Goal: Information Seeking & Learning: Learn about a topic

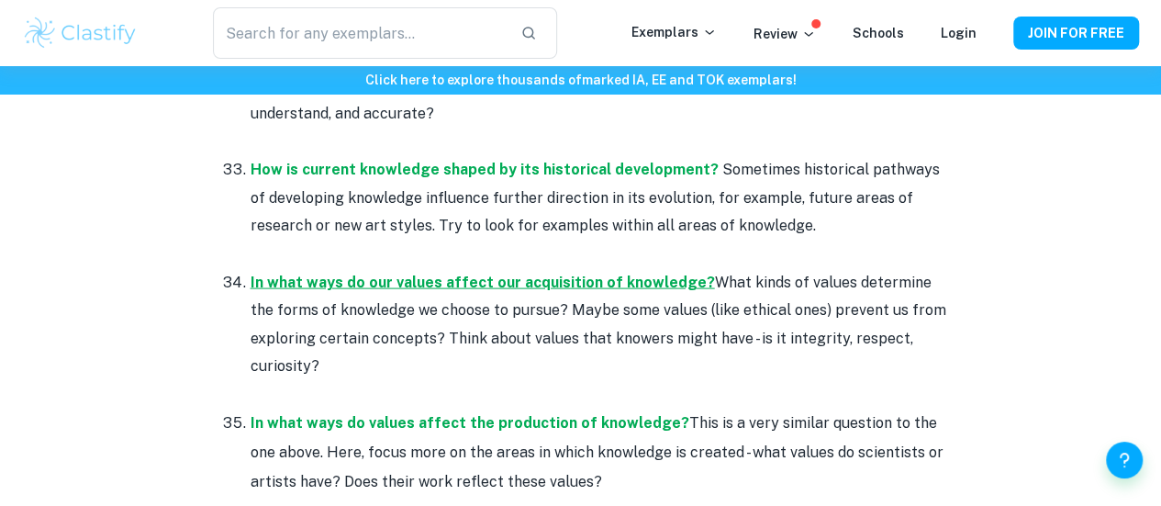
scroll to position [5270, 0]
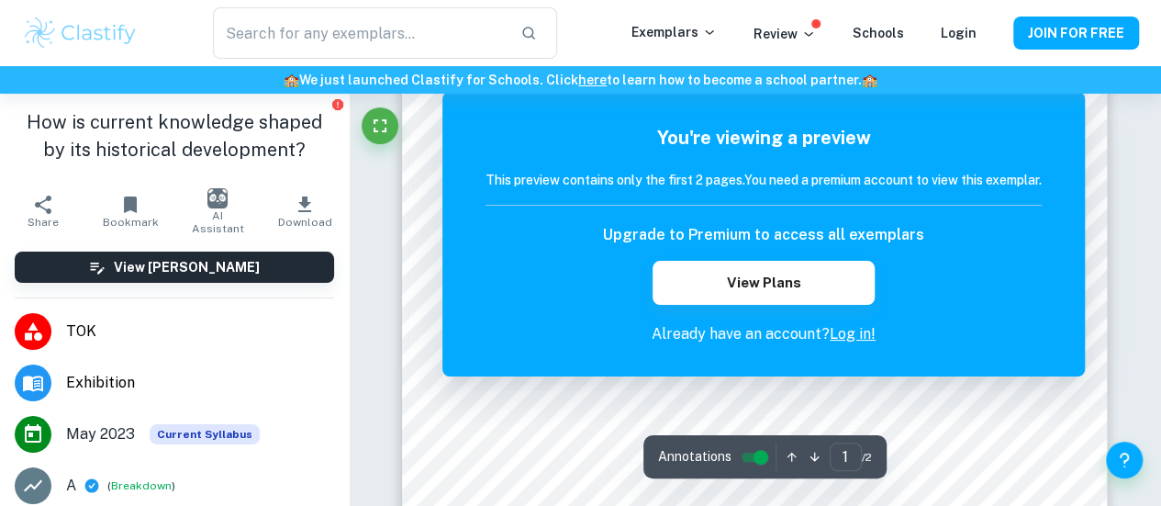
scroll to position [229, 0]
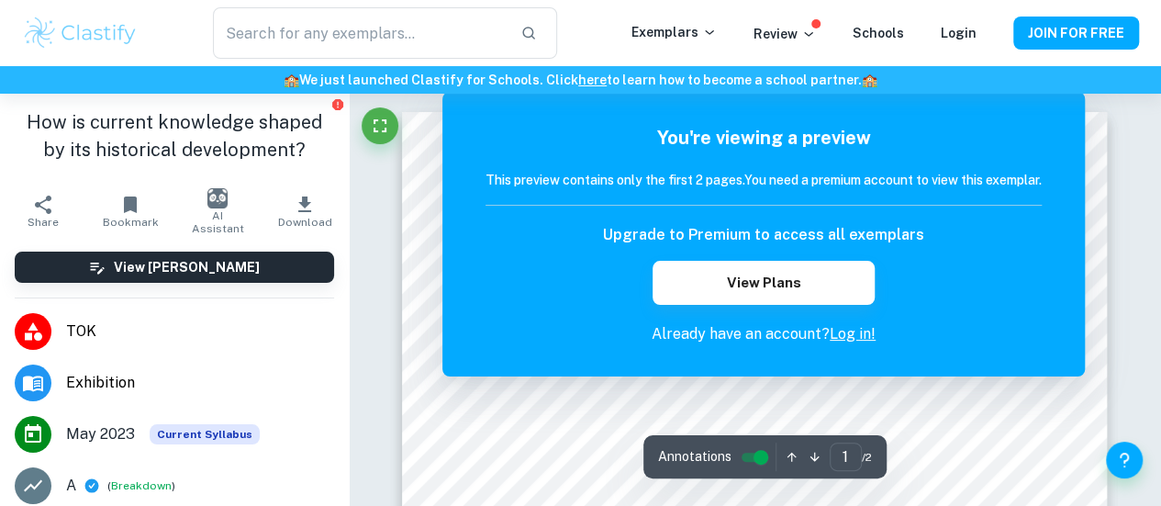
click at [444, 315] on div "You're viewing a preview This preview contains only the first 2 pages. You need…" at bounding box center [763, 234] width 642 height 284
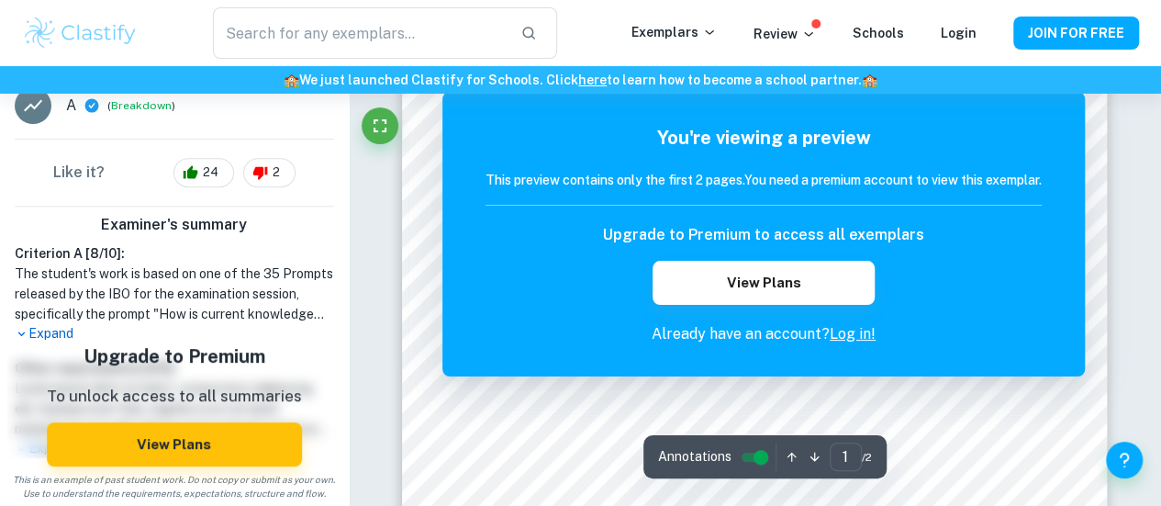
scroll to position [124, 0]
